Goal: Task Accomplishment & Management: Complete application form

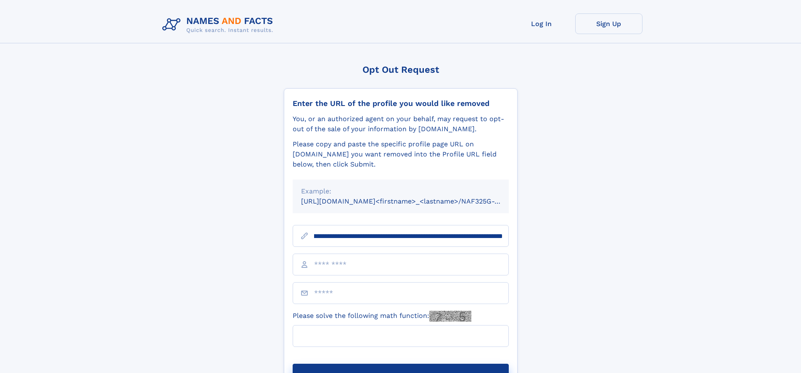
scroll to position [0, 100]
type input "**********"
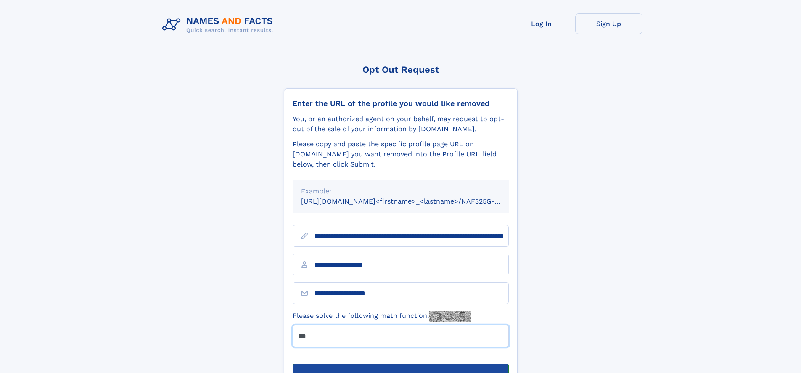
type input "***"
click at [400, 364] on button "Submit Opt Out Request" at bounding box center [401, 377] width 216 height 27
